Goal: Find specific page/section: Find specific page/section

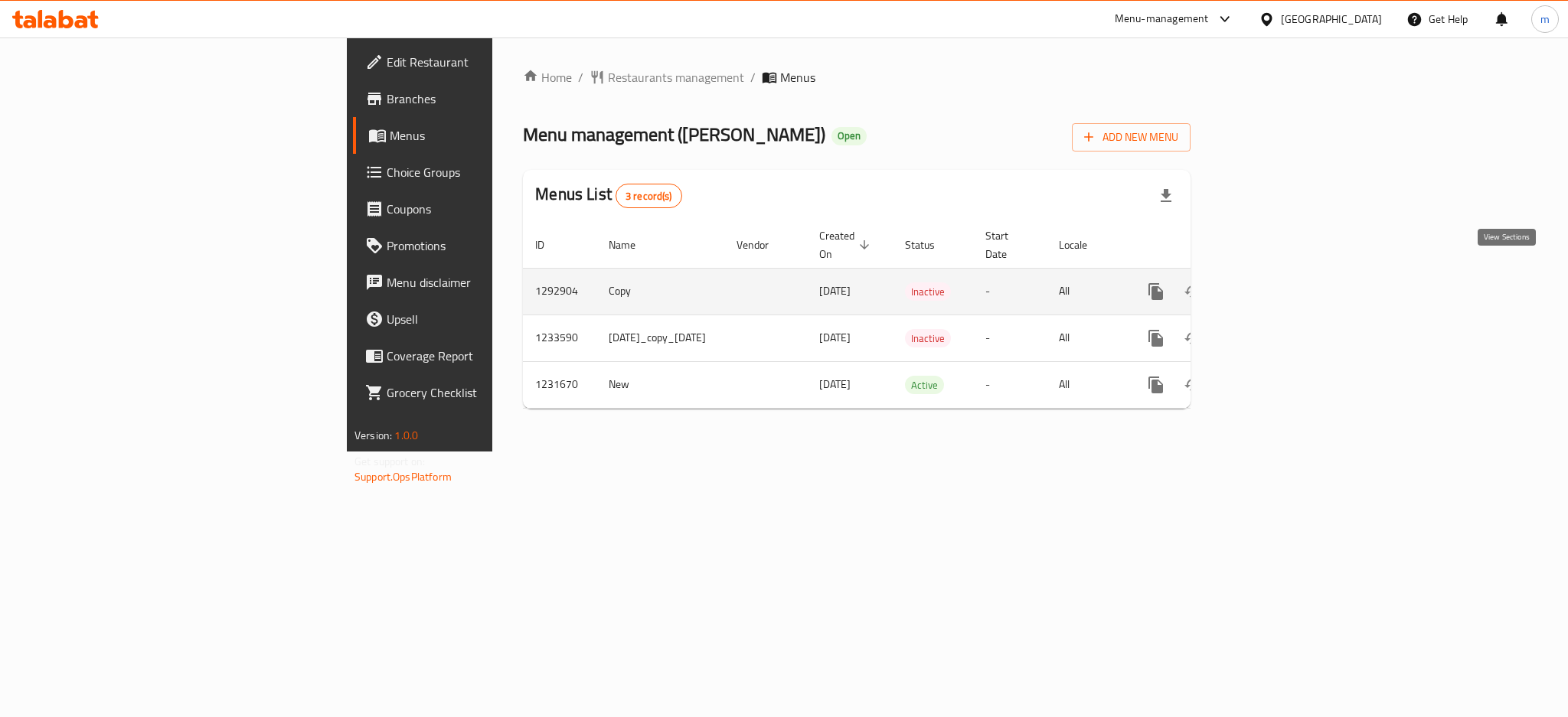
click at [1275, 283] on icon "enhanced table" at bounding box center [1267, 292] width 19 height 19
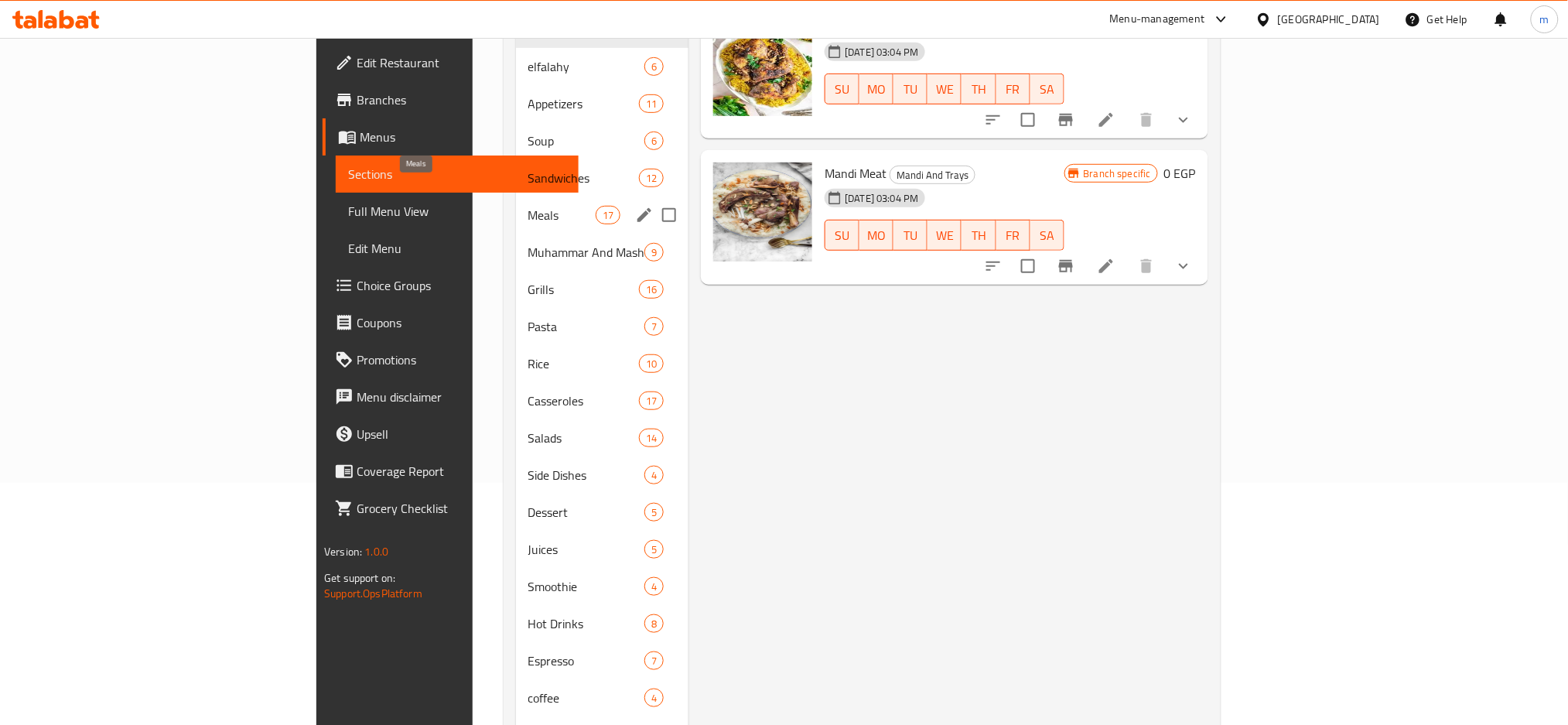
scroll to position [206, 0]
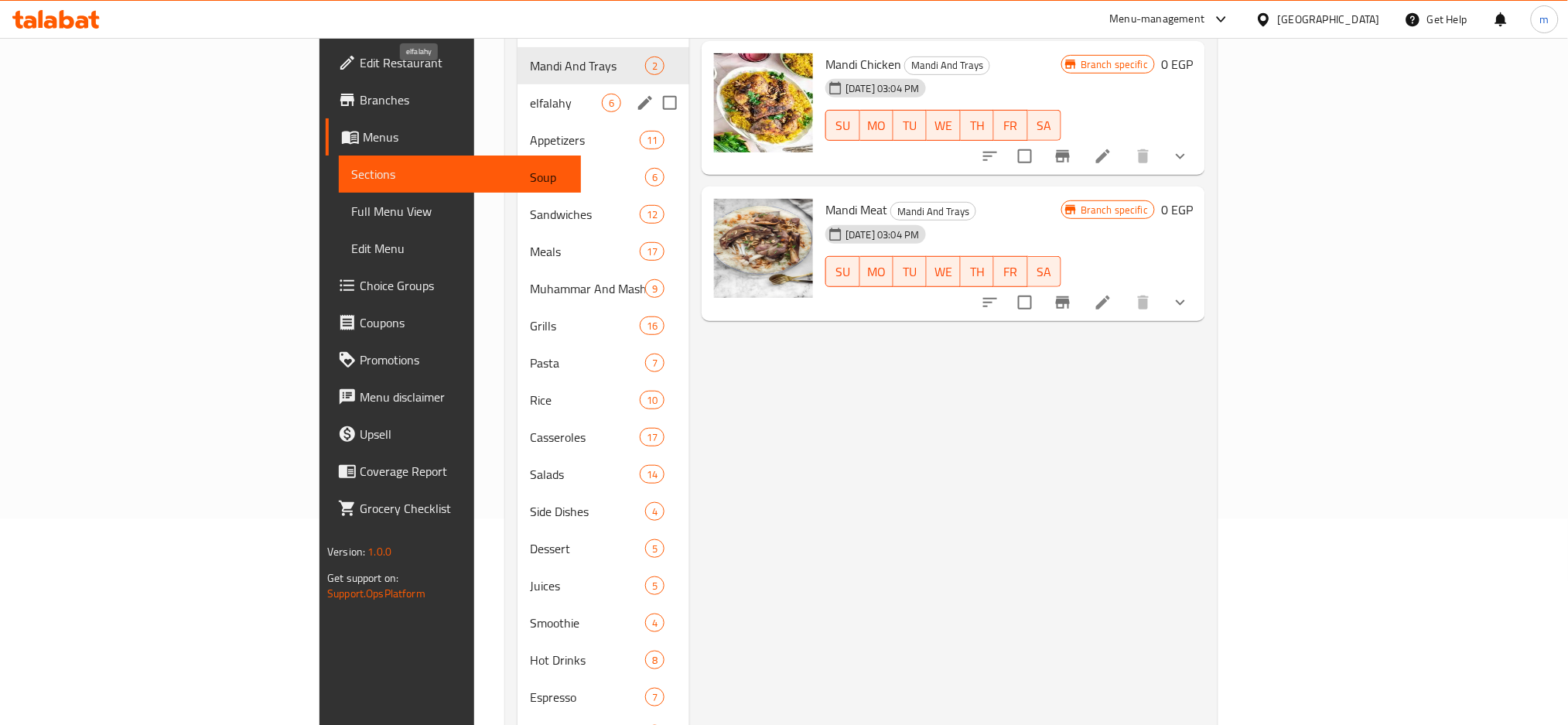
click at [530, 94] on span "elfalahy" at bounding box center [566, 103] width 72 height 19
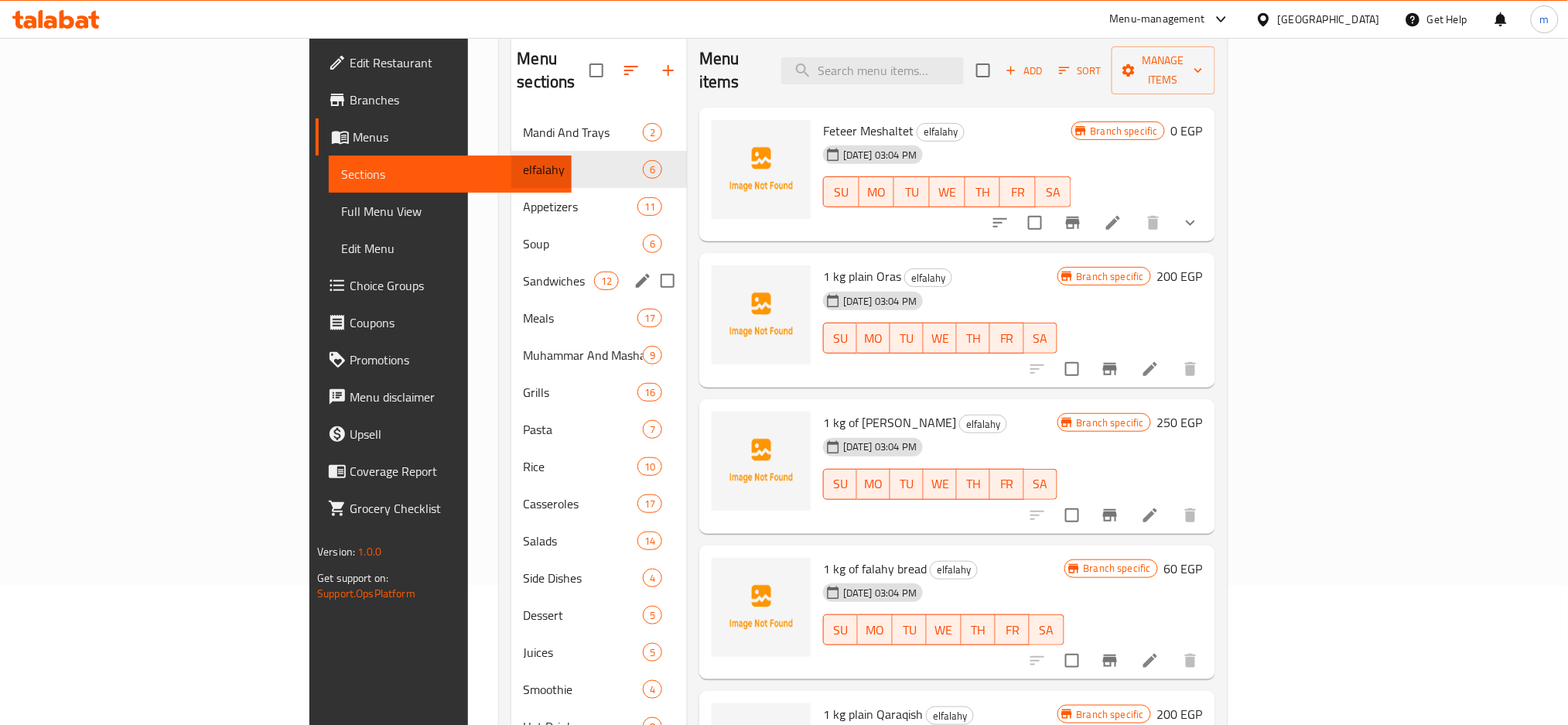
scroll to position [103, 0]
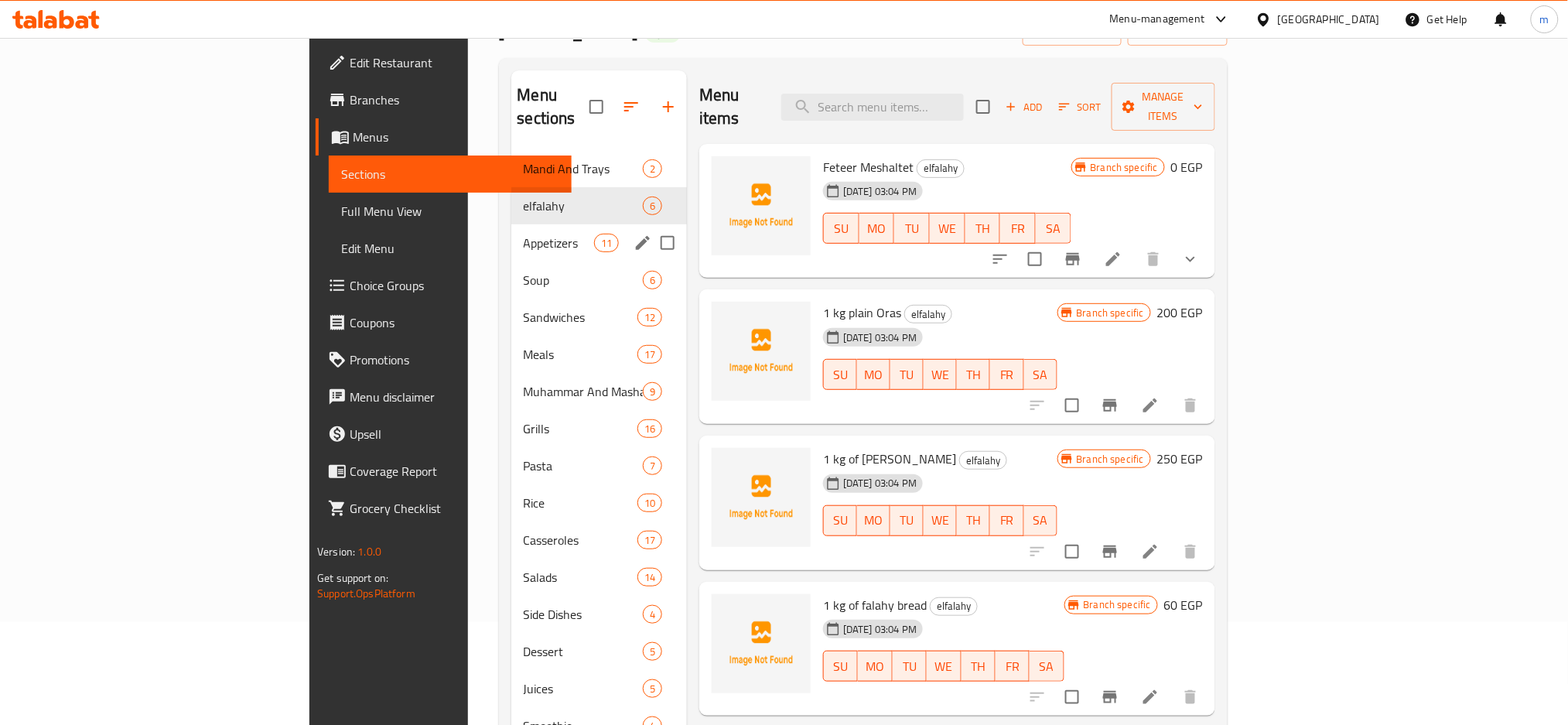
click at [512, 232] on div "Appetizers 11" at bounding box center [600, 242] width 176 height 37
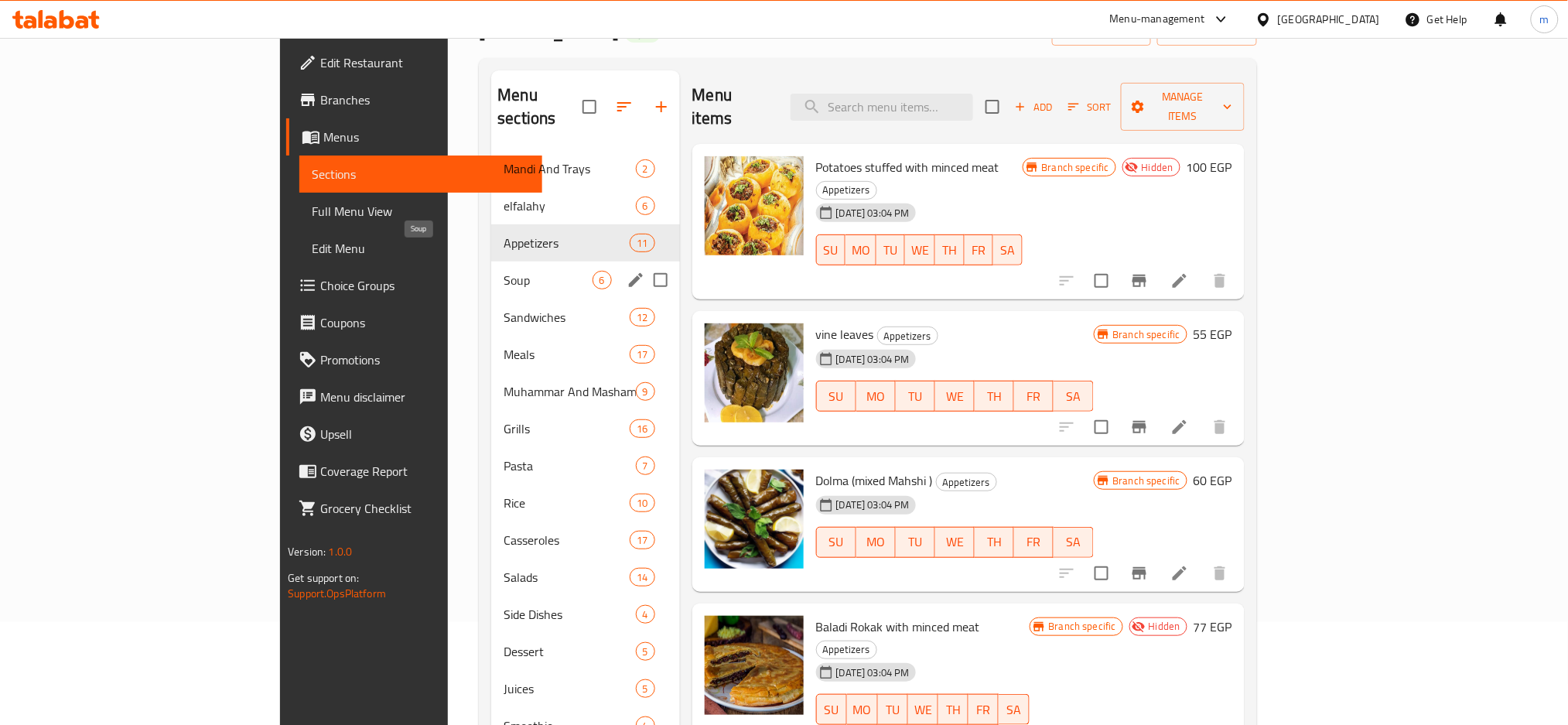
click at [503, 271] on span "Soup" at bounding box center [547, 280] width 88 height 19
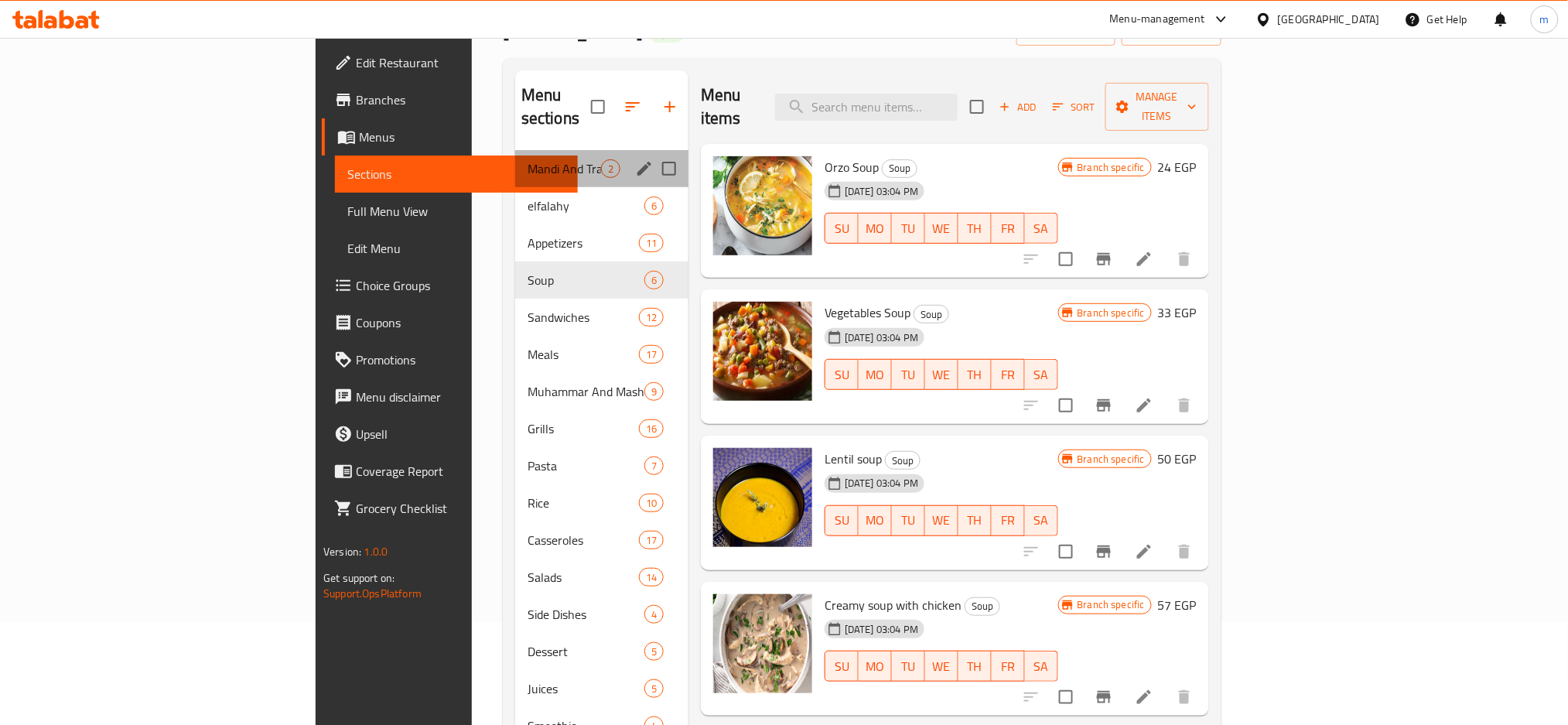
click at [516, 156] on div "Mandi And Trays 2" at bounding box center [602, 168] width 173 height 37
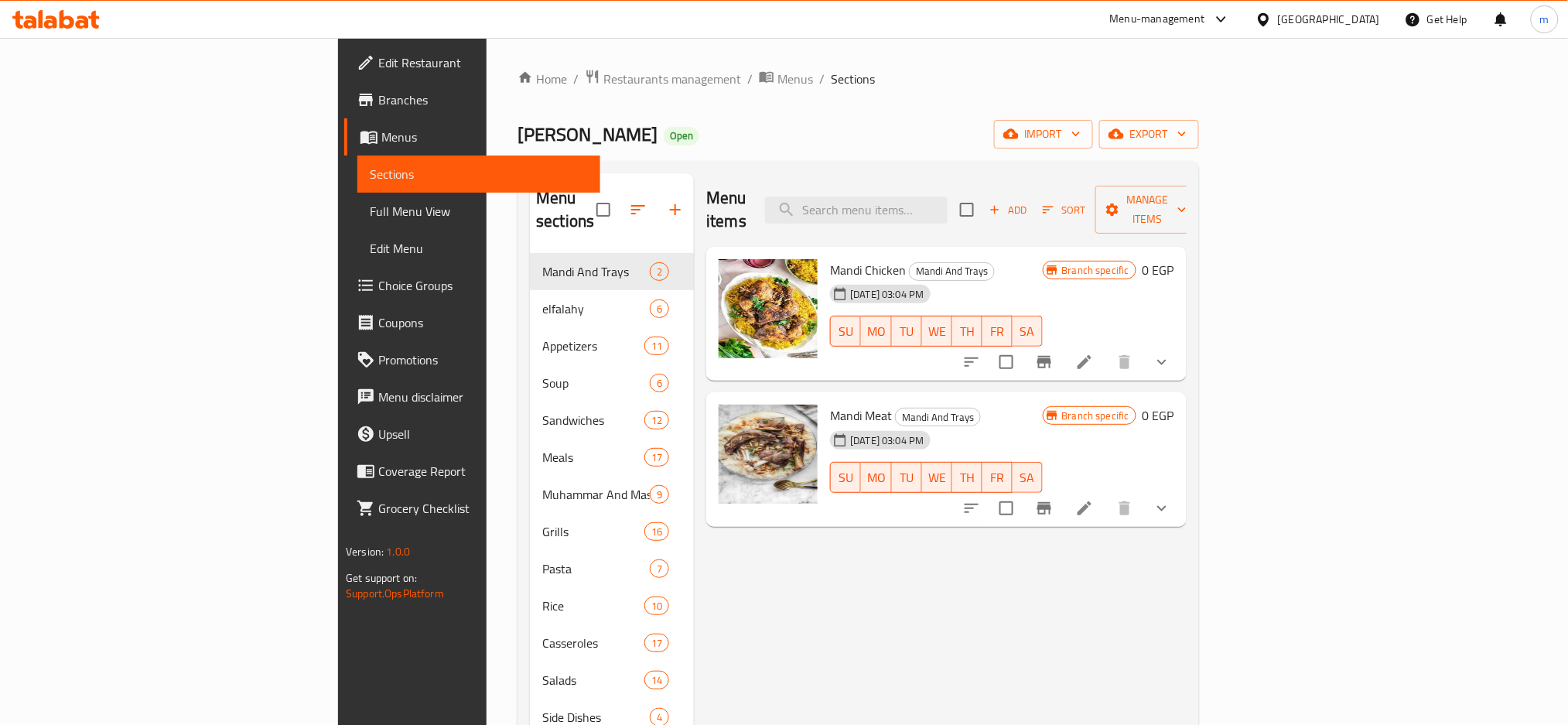
click at [379, 104] on span "Branches" at bounding box center [484, 100] width 210 height 19
